Goal: Task Accomplishment & Management: Use online tool/utility

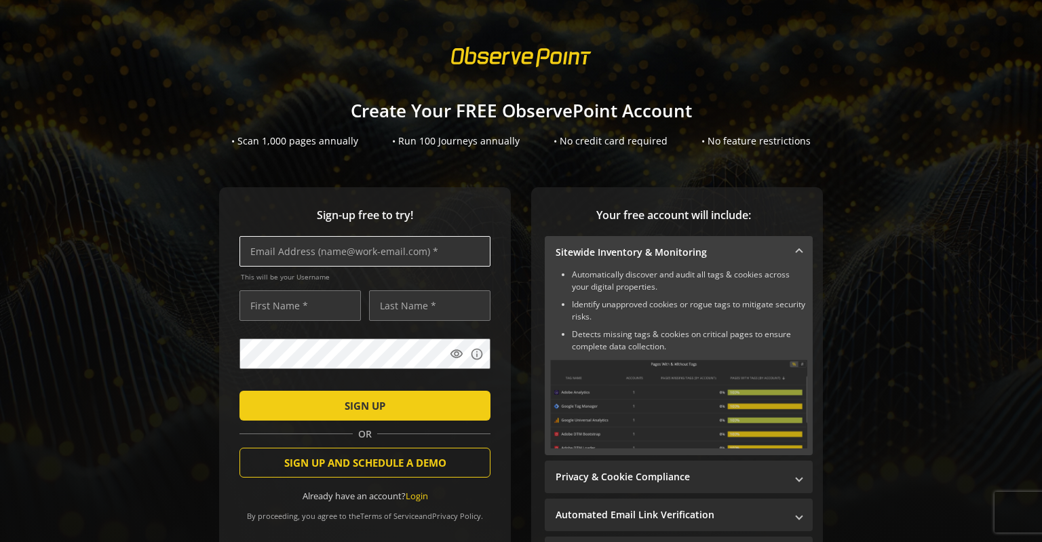
click at [416, 252] on input "text" at bounding box center [364, 251] width 251 height 31
type input "[EMAIL_ADDRESS][DOMAIN_NAME]"
click at [339, 305] on input "text" at bounding box center [299, 305] width 121 height 31
type input "m"
type input "[PERSON_NAME]"
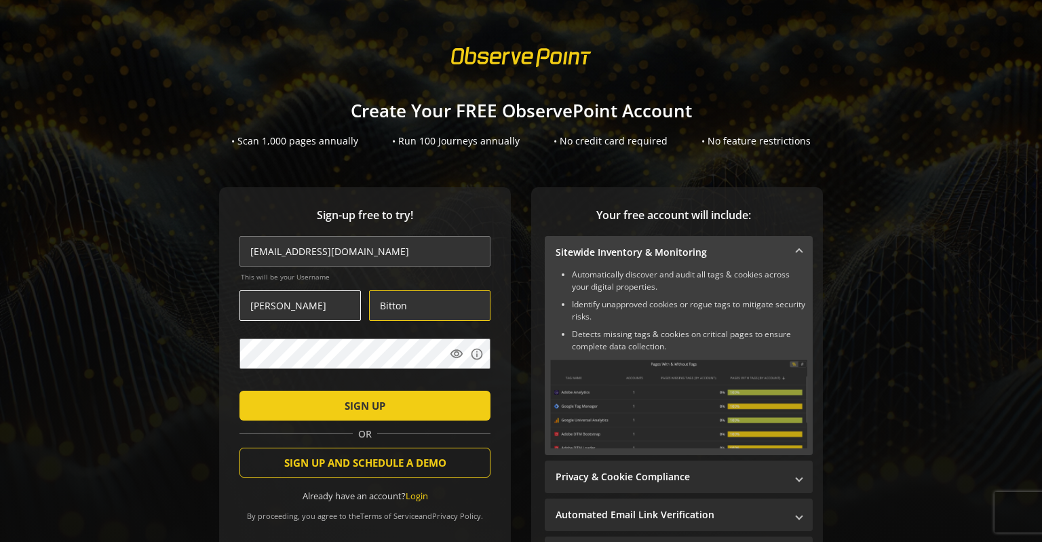
type input "Bitton"
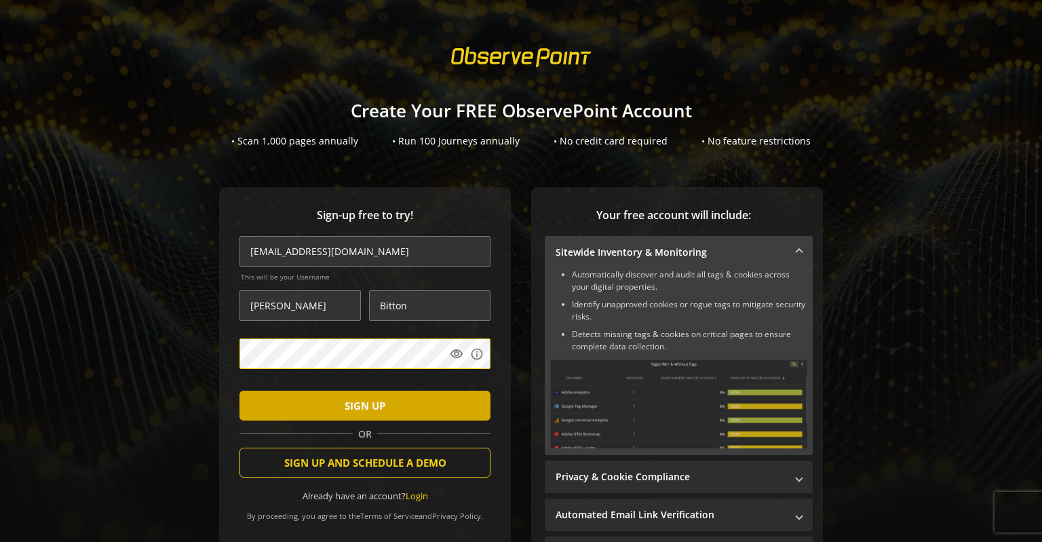
click at [374, 406] on span "SIGN UP" at bounding box center [365, 405] width 41 height 24
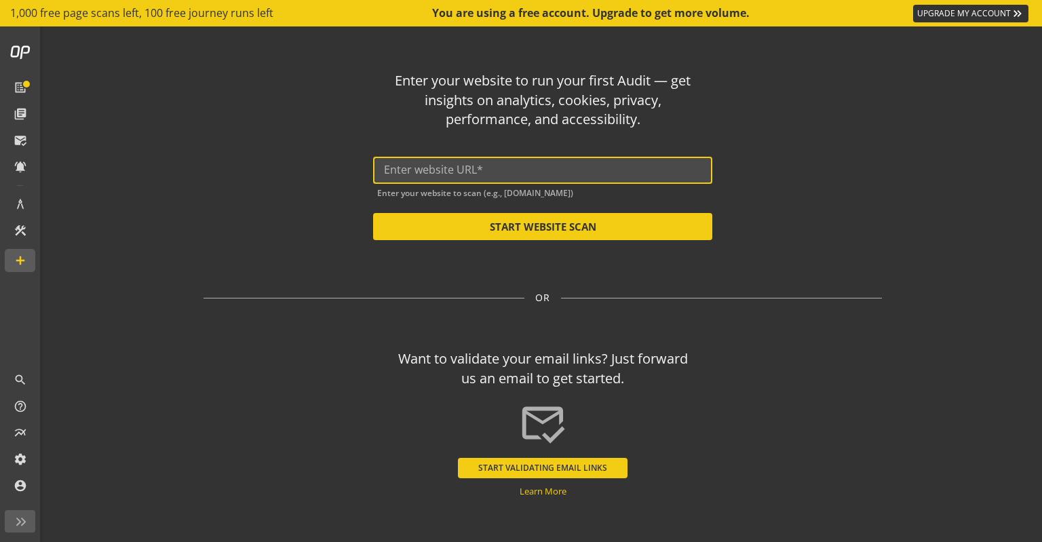
click at [526, 167] on input "text" at bounding box center [542, 169] width 317 height 13
type input "w"
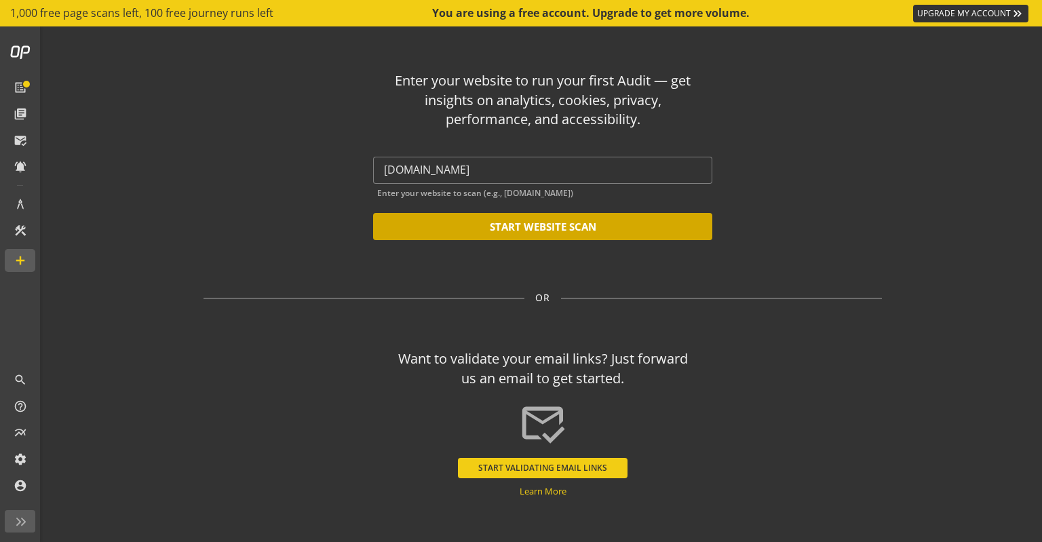
click at [558, 230] on button "START WEBSITE SCAN" at bounding box center [542, 226] width 339 height 27
type input "[URL][DOMAIN_NAME]"
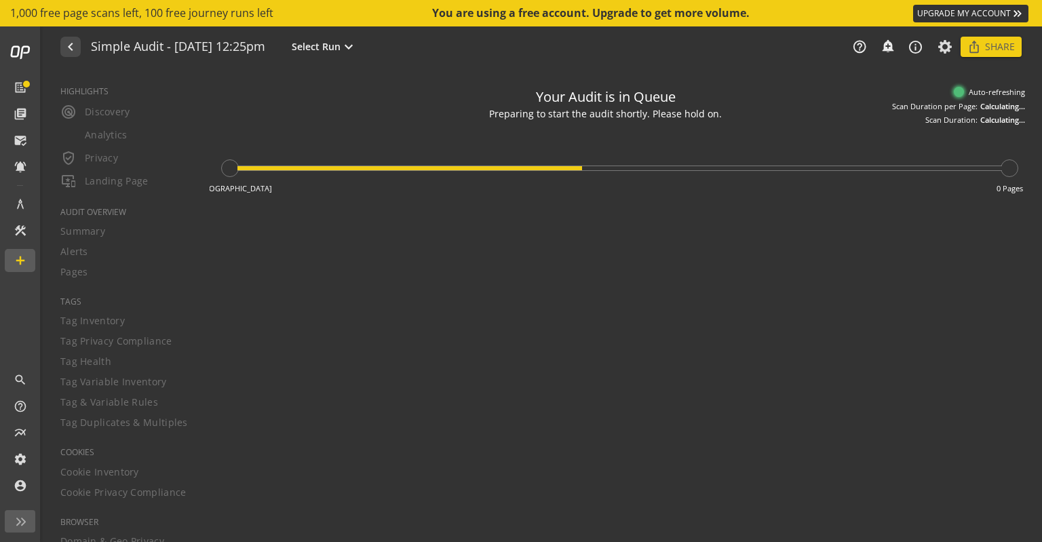
type textarea "Notes can include: -a description of what this audit is validating -changes in …"
